Goal: Information Seeking & Learning: Learn about a topic

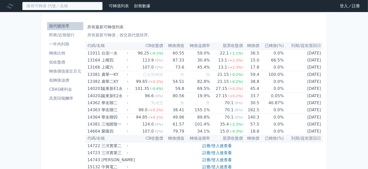
click at [66, 5] on input at bounding box center [62, 6] width 80 height 9
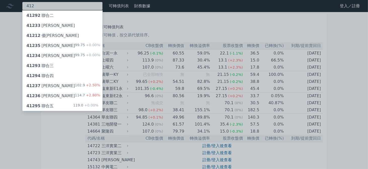
type input "412"
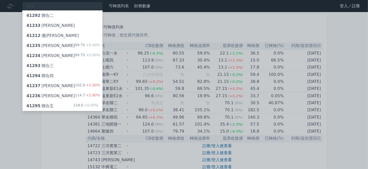
click at [45, 83] on div "41237 晟德七" at bounding box center [50, 86] width 49 height 6
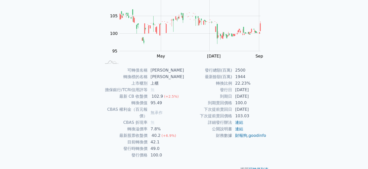
scroll to position [63, 0]
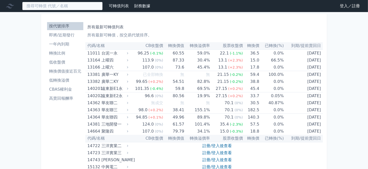
click at [64, 4] on input at bounding box center [62, 6] width 80 height 9
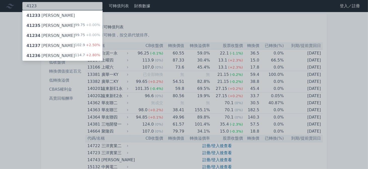
type input "4123"
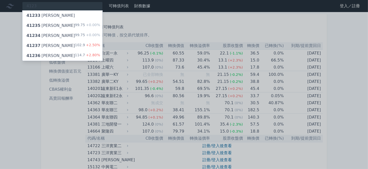
click at [45, 53] on div "41236 晟德六" at bounding box center [50, 56] width 49 height 6
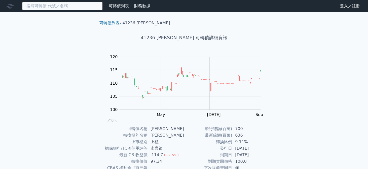
click at [49, 6] on input at bounding box center [62, 6] width 80 height 9
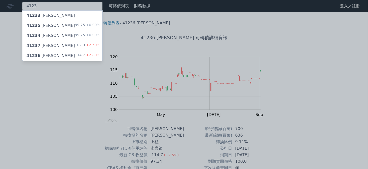
type input "4123"
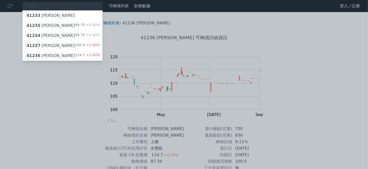
click at [58, 26] on div "41235 晟德五 99.75 +0.00%" at bounding box center [62, 26] width 80 height 10
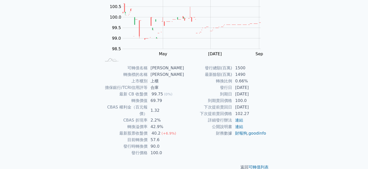
scroll to position [63, 0]
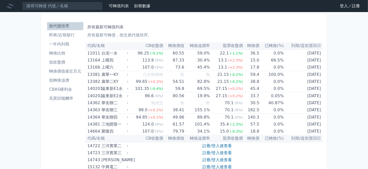
click at [343, 5] on link "登入／註冊" at bounding box center [349, 6] width 28 height 8
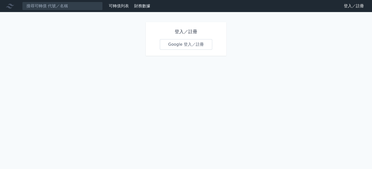
click at [166, 45] on link "Google 登入／註冊" at bounding box center [186, 44] width 52 height 11
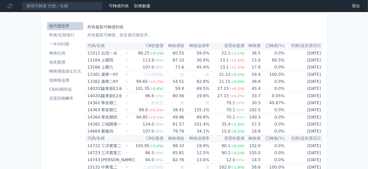
click at [60, 37] on li "即將/近期發行" at bounding box center [65, 35] width 36 height 6
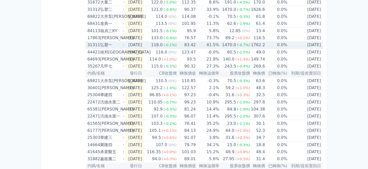
scroll to position [133, 0]
